Goal: Information Seeking & Learning: Find specific fact

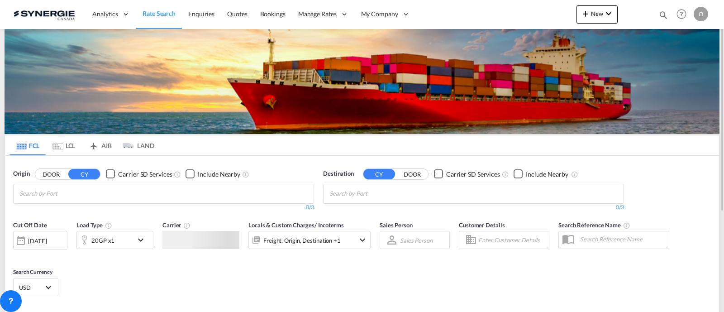
click at [649, 12] on div at bounding box center [634, 14] width 35 height 27
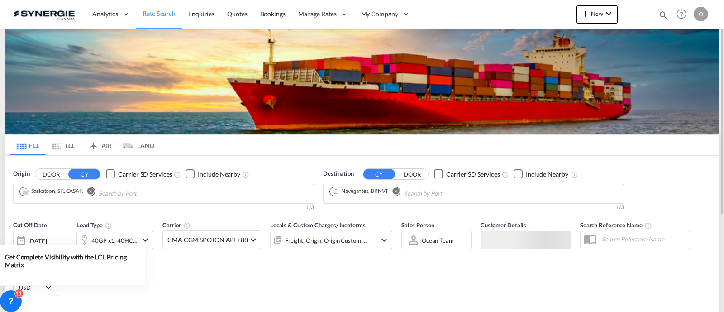
drag, startPoint x: 659, startPoint y: 14, endPoint x: 653, endPoint y: 14, distance: 5.4
click at [659, 13] on md-icon "icon-magnify" at bounding box center [663, 15] width 10 height 10
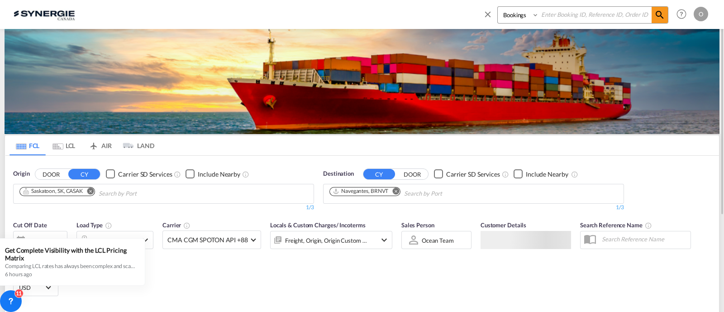
drag, startPoint x: 522, startPoint y: 17, endPoint x: 520, endPoint y: 22, distance: 5.6
click at [522, 17] on select "Bookings Quotes Enquiries" at bounding box center [519, 15] width 43 height 16
select select "Quotes"
click at [498, 7] on select "Bookings Quotes Enquiries" at bounding box center [519, 15] width 43 height 16
click at [551, 17] on input at bounding box center [595, 15] width 113 height 16
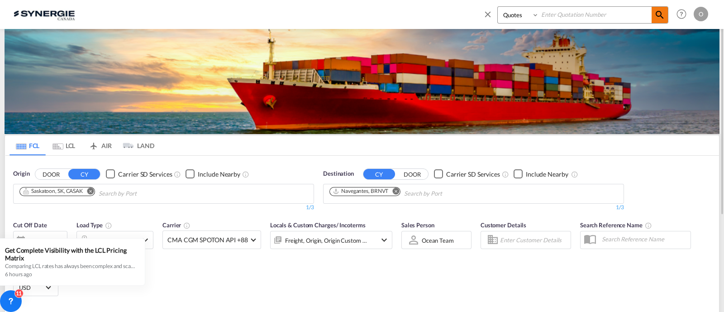
paste input "SYC000012771"
type input "SYC000012771"
click at [665, 17] on md-icon "icon-magnify" at bounding box center [659, 14] width 11 height 11
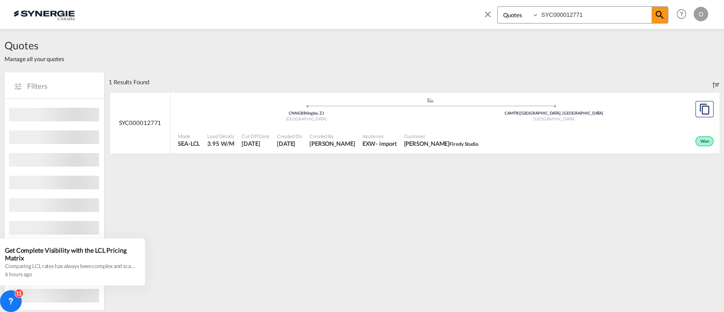
click at [450, 132] on div "Customer Marie Claude Firedy Studio" at bounding box center [440, 140] width 81 height 23
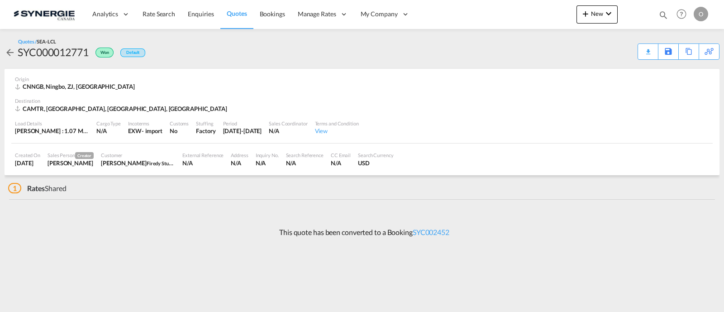
click at [579, 136] on div "Load Details [PERSON_NAME] : 1.07 MT | Volumetric Wt : 3.95 CBM | Chargeable Wt…" at bounding box center [361, 128] width 701 height 31
click at [350, 87] on div "CNNGB, Ningbo, ZJ, Europe" at bounding box center [362, 86] width 694 height 8
click at [242, 97] on div "Destination" at bounding box center [362, 100] width 694 height 7
click at [131, 119] on div "Incoterms EXW - import" at bounding box center [145, 127] width 42 height 23
click at [8, 47] on md-icon "icon-arrow-left" at bounding box center [10, 52] width 11 height 11
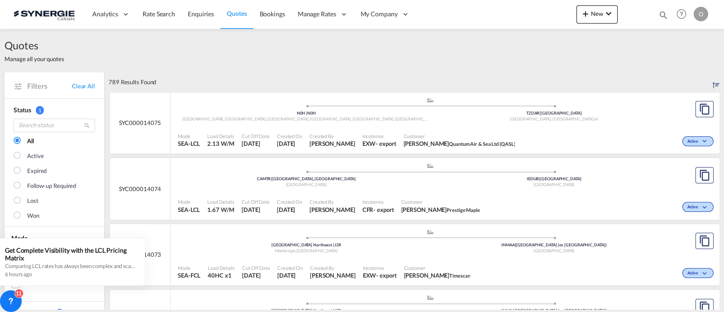
click at [663, 14] on md-icon "icon-magnify" at bounding box center [663, 15] width 10 height 10
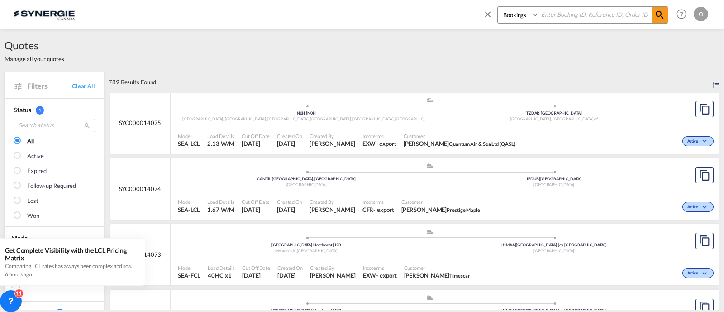
click at [533, 21] on select "Bookings Quotes Enquiries" at bounding box center [519, 15] width 43 height 16
select select "Quotes"
click at [498, 7] on select "Bookings Quotes Enquiries" at bounding box center [519, 15] width 43 height 16
click at [567, 9] on input at bounding box center [595, 15] width 113 height 16
paste input "SYC000012771"
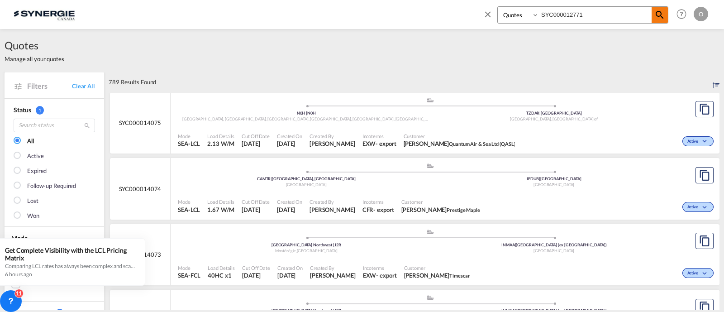
type input "SYC000012771"
click at [658, 15] on md-icon "icon-magnify" at bounding box center [659, 14] width 11 height 11
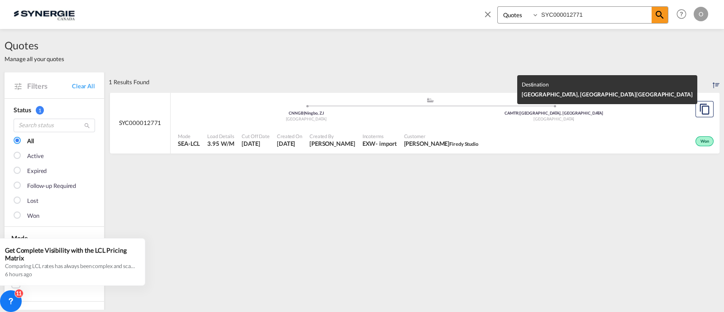
click at [485, 119] on div "Canada" at bounding box center [554, 119] width 248 height 6
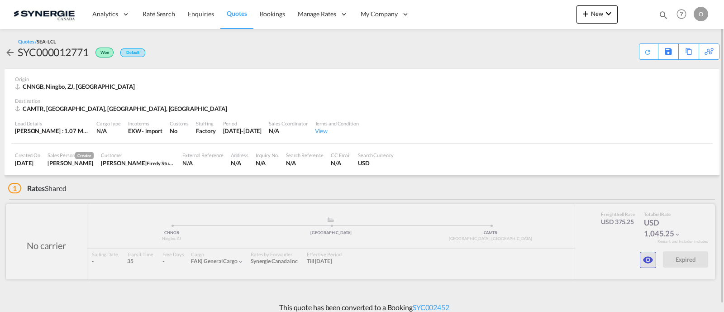
click at [648, 261] on md-icon "icon-eye" at bounding box center [647, 259] width 11 height 11
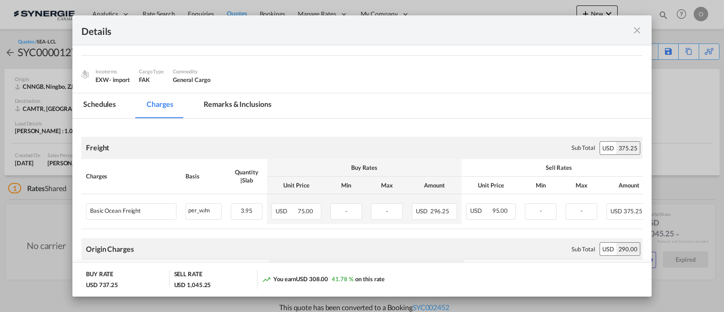
click at [228, 108] on md-tab-item "Remarks & Inclusions" at bounding box center [237, 105] width 89 height 25
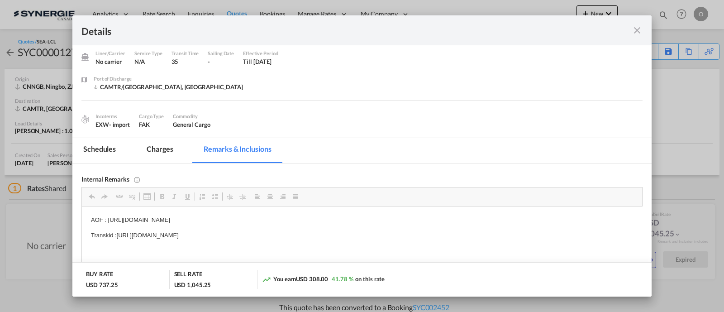
scroll to position [75, 0]
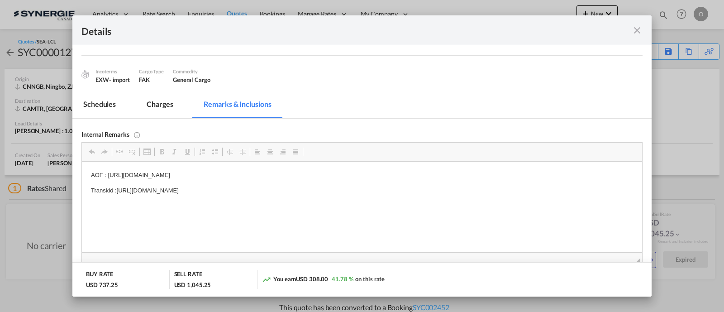
drag, startPoint x: 354, startPoint y: 191, endPoint x: 165, endPoint y: 185, distance: 188.7
drag, startPoint x: 116, startPoint y: 188, endPoint x: 352, endPoint y: 185, distance: 236.2
click at [352, 186] on p "Transkid :[URL][DOMAIN_NAME]" at bounding box center [362, 190] width 542 height 9
copy p "[URL][DOMAIN_NAME]"
